Goal: Connect with others: Connect with others

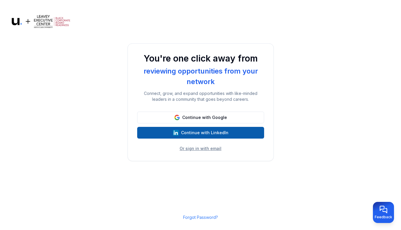
click at [219, 131] on button "Continue with LinkedIn" at bounding box center [200, 133] width 127 height 12
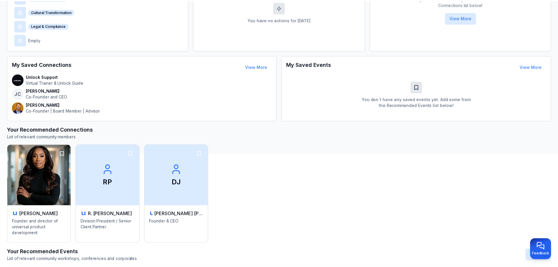
scroll to position [117, 0]
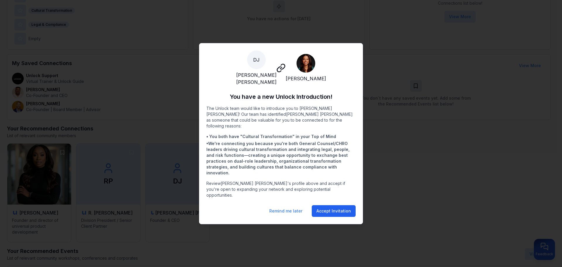
click at [327, 205] on button "Accept Invitation" at bounding box center [334, 211] width 44 height 12
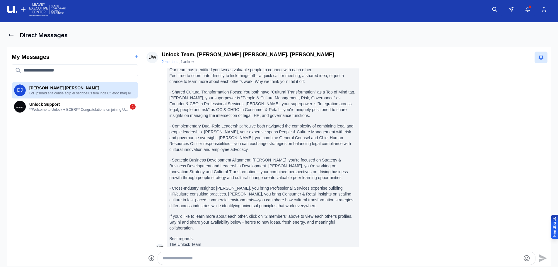
scroll to position [58, 0]
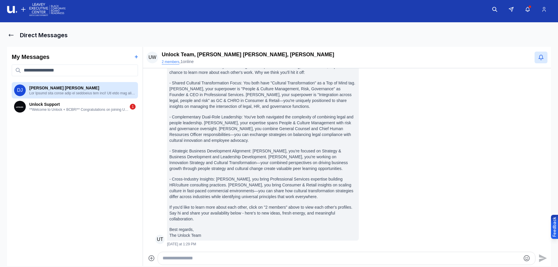
click at [171, 61] on button "2 members" at bounding box center [171, 61] width 18 height 5
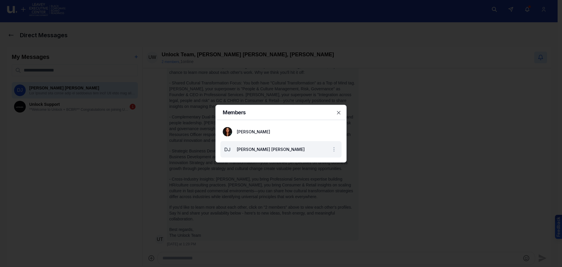
click at [230, 149] on span "DJ" at bounding box center [227, 148] width 9 height 9
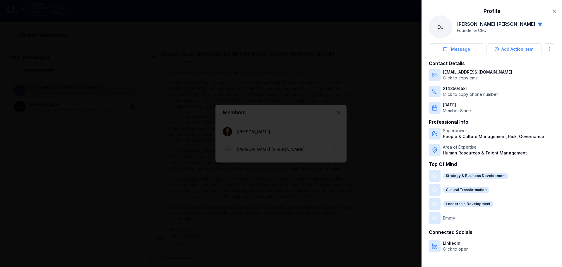
click at [397, 229] on p "Click to open" at bounding box center [456, 249] width 26 height 6
drag, startPoint x: 506, startPoint y: 74, endPoint x: 443, endPoint y: 73, distance: 63.5
click at [397, 74] on div "[EMAIL_ADDRESS][DOMAIN_NAME] Click to copy email" at bounding box center [492, 75] width 126 height 12
copy p "[EMAIL_ADDRESS][DOMAIN_NAME]"
click at [397, 52] on button "Message" at bounding box center [456, 49] width 55 height 12
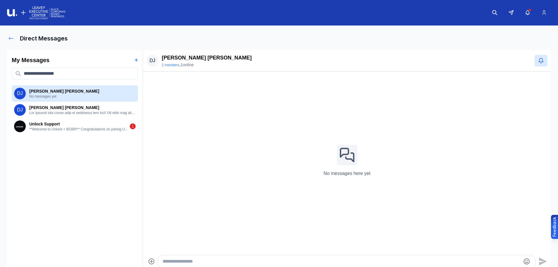
click at [10, 39] on icon at bounding box center [11, 38] width 6 height 6
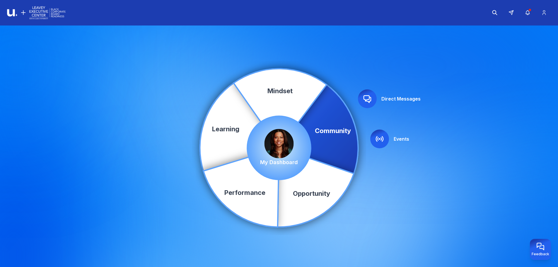
click at [291, 143] on img at bounding box center [278, 143] width 29 height 29
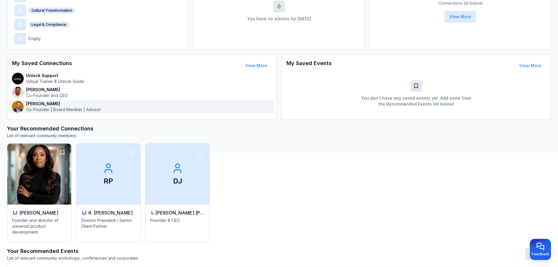
scroll to position [176, 0]
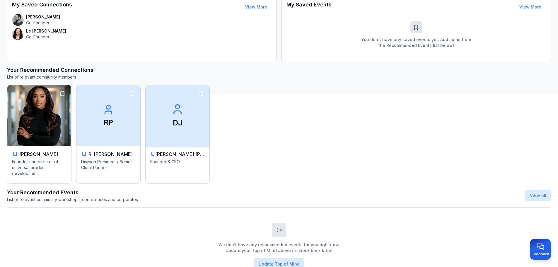
click at [183, 130] on span "DJ" at bounding box center [177, 115] width 67 height 64
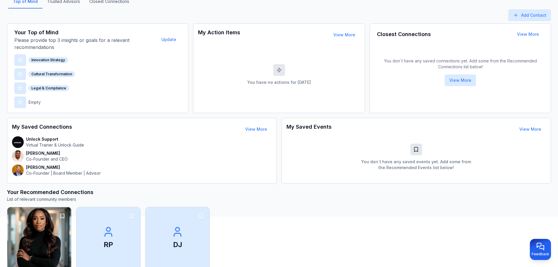
scroll to position [29, 0]
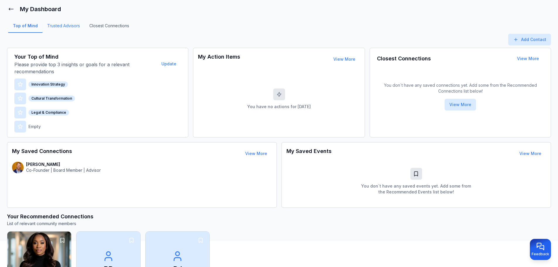
click at [58, 29] on link "Trusted Advisors" at bounding box center [63, 28] width 42 height 10
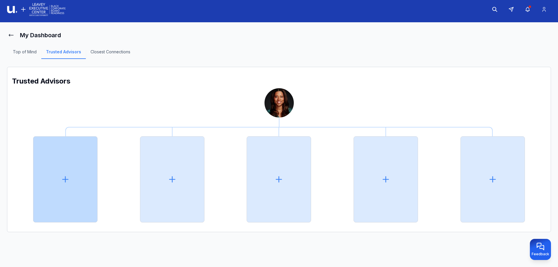
click at [73, 174] on div at bounding box center [65, 179] width 64 height 86
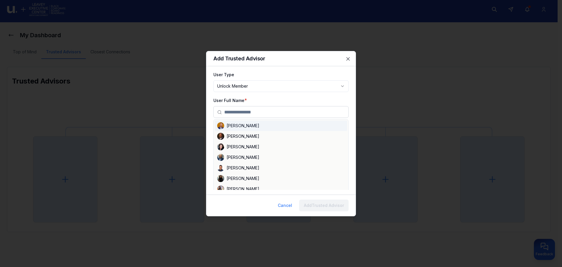
click at [286, 111] on input "text" at bounding box center [284, 112] width 121 height 12
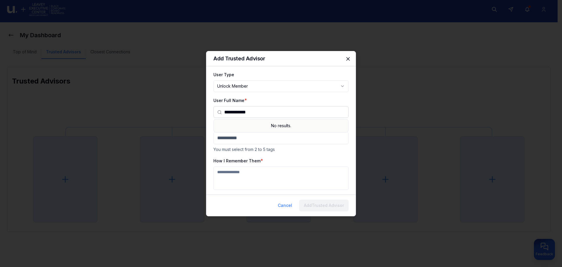
type input "**********"
click at [349, 59] on icon "button" at bounding box center [348, 58] width 3 height 3
